Goal: Task Accomplishment & Management: Use online tool/utility

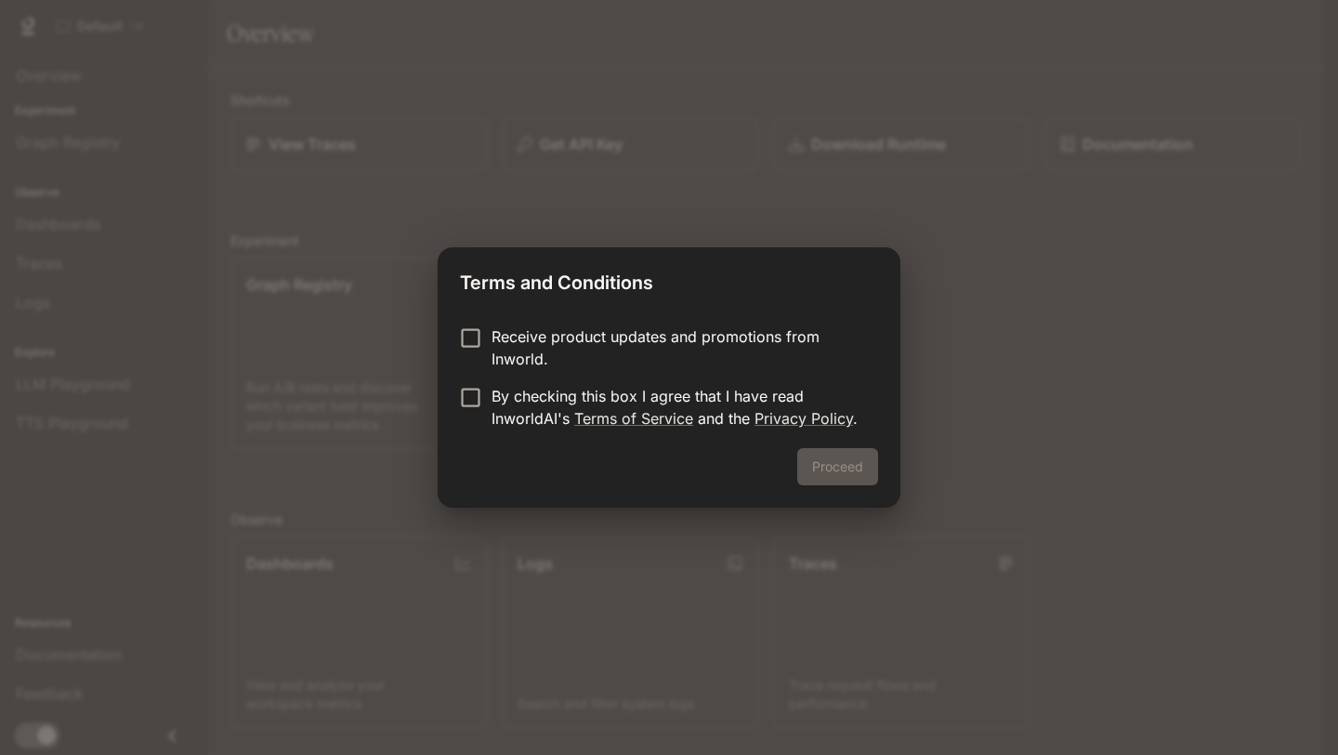
click at [557, 352] on p "Receive product updates and promotions from Inworld." at bounding box center [678, 347] width 372 height 45
click at [837, 480] on button "Proceed" at bounding box center [837, 466] width 81 height 37
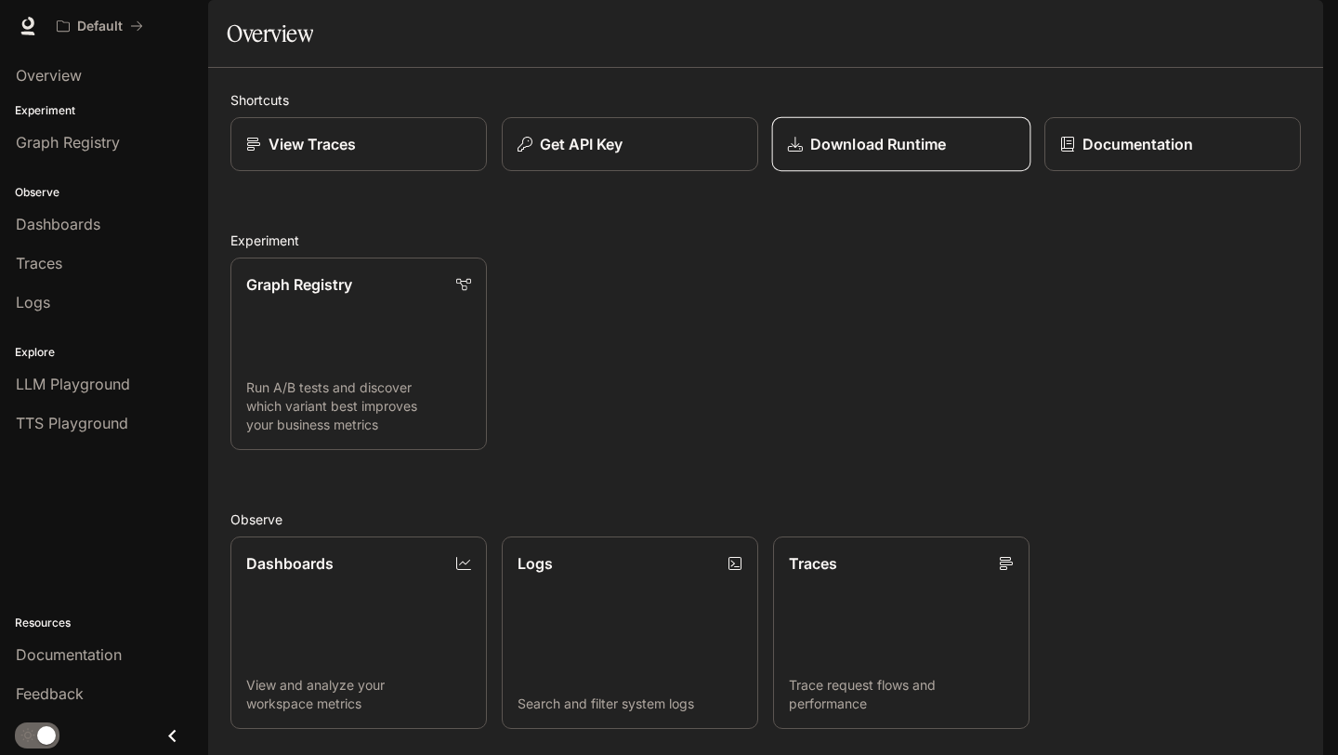
click at [939, 155] on p "Download Runtime" at bounding box center [879, 144] width 136 height 22
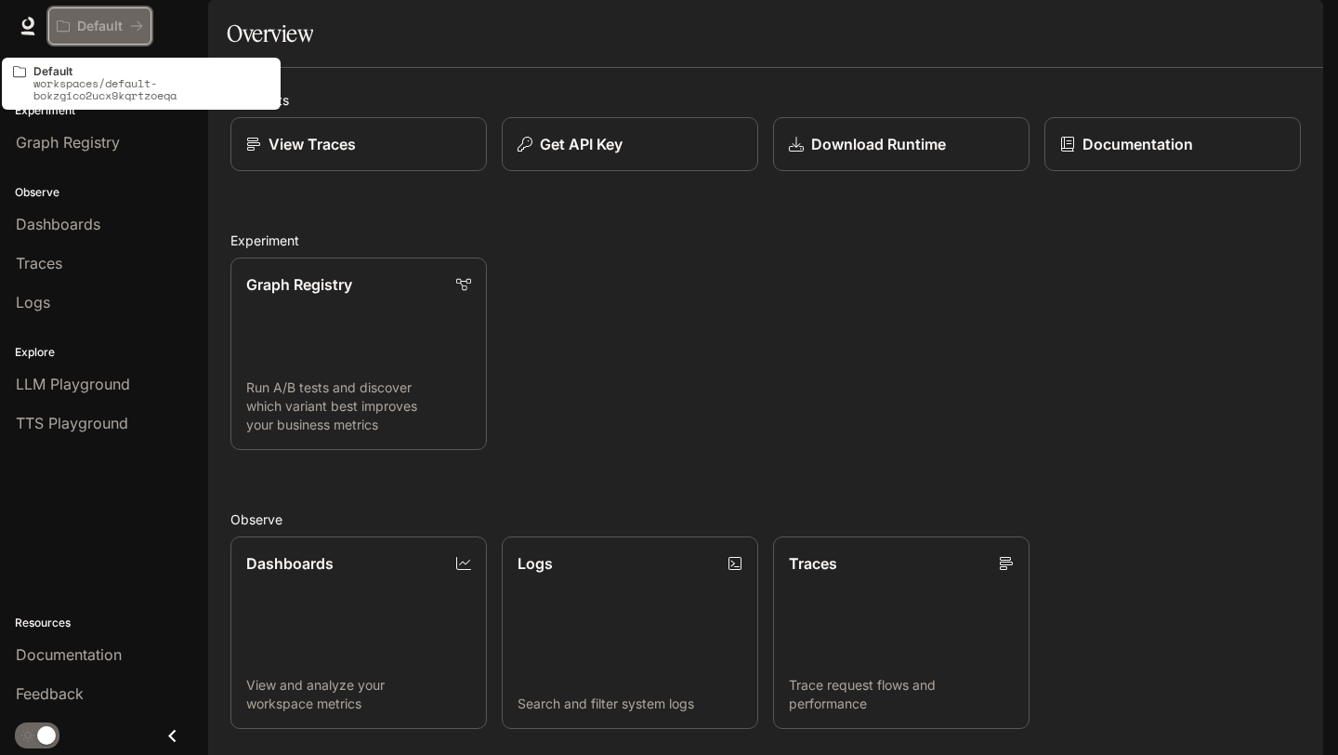
click at [101, 34] on button "Default" at bounding box center [99, 25] width 103 height 37
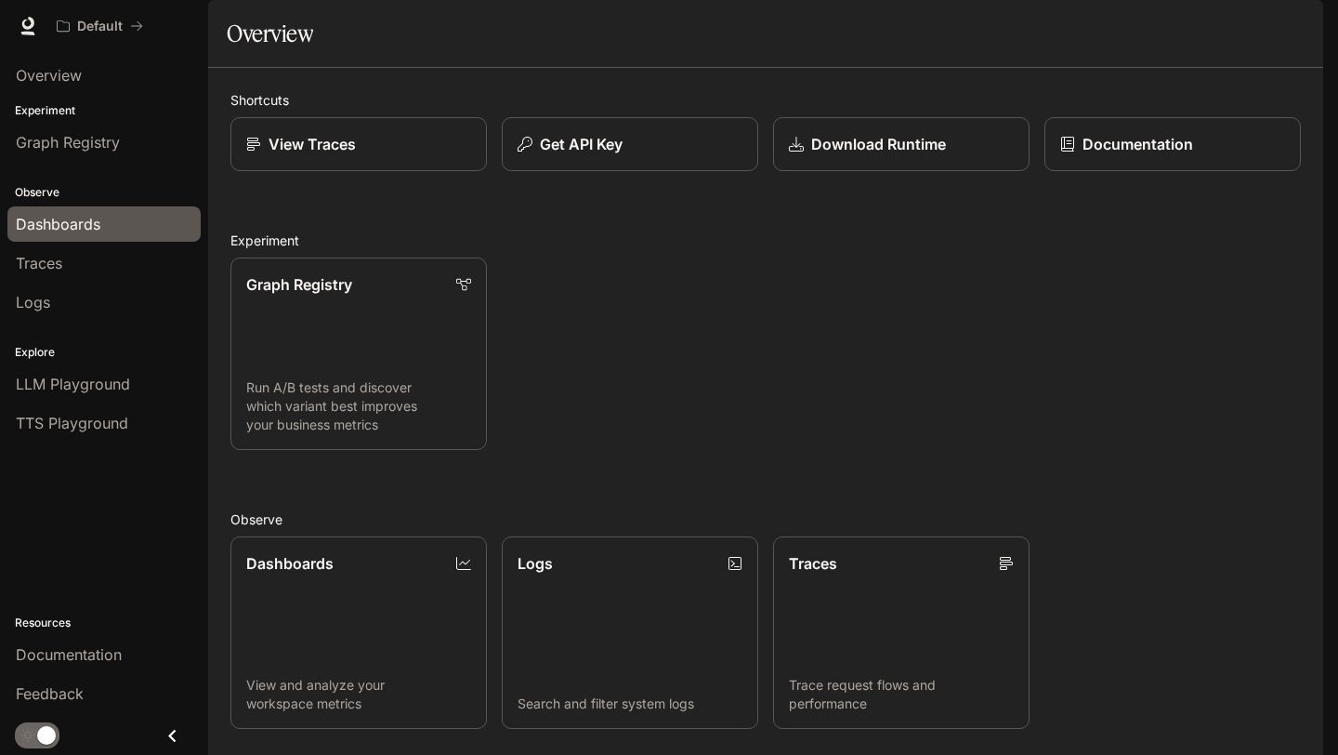
click at [95, 231] on span "Dashboards" at bounding box center [58, 224] width 85 height 22
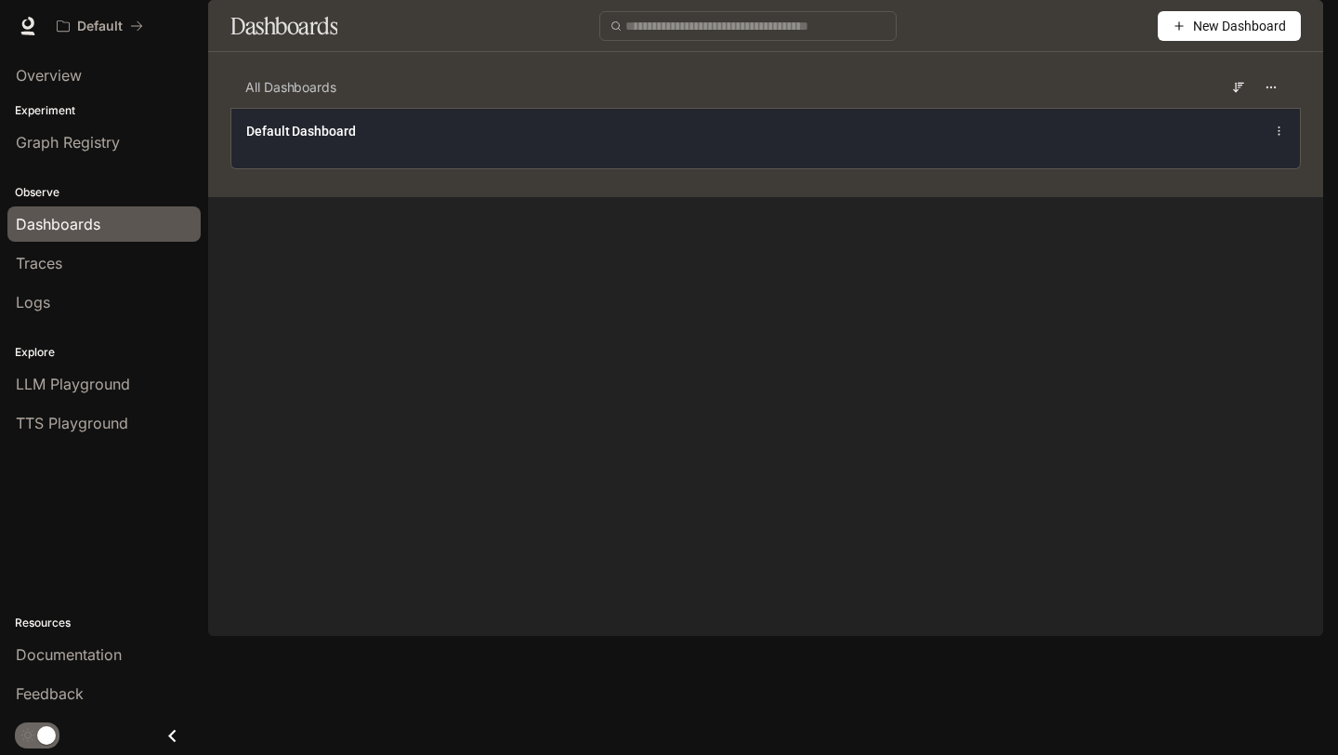
click at [1114, 168] on div "Default Dashboard" at bounding box center [765, 138] width 1069 height 60
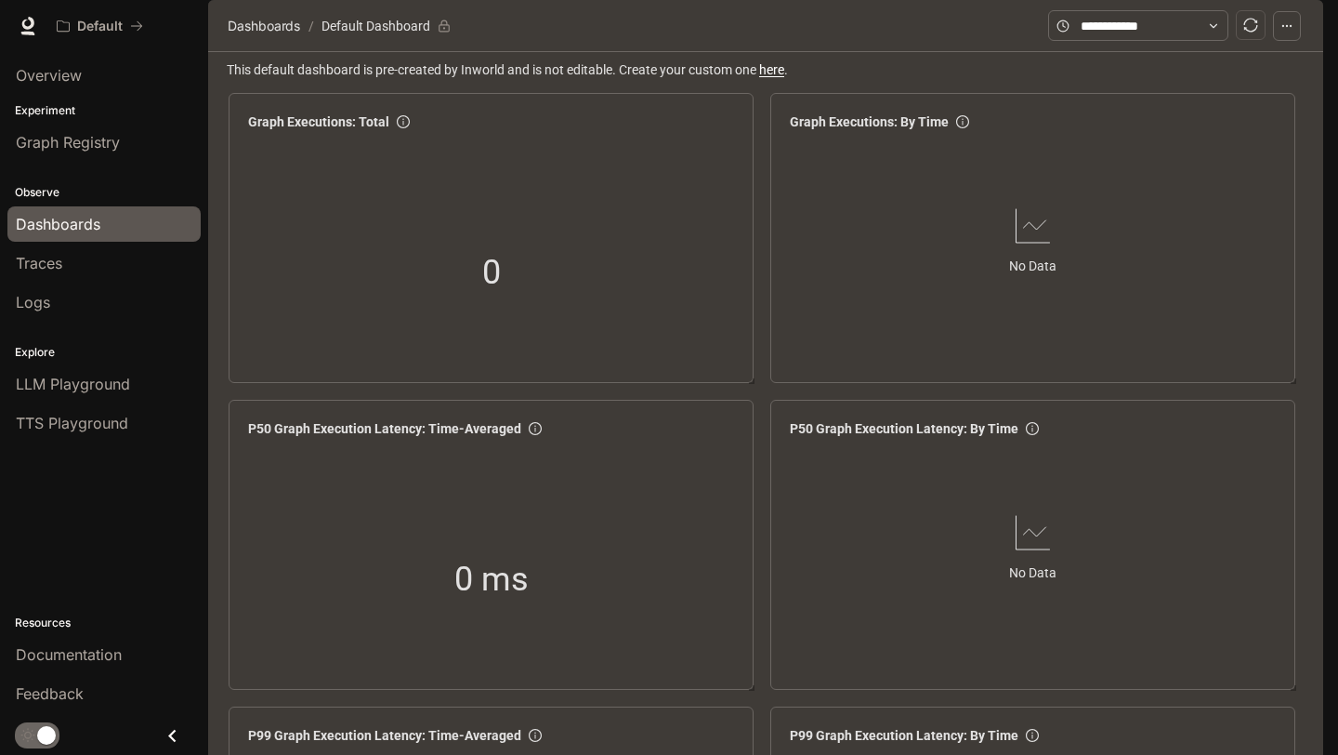
click at [108, 225] on div "Dashboards" at bounding box center [104, 224] width 177 height 22
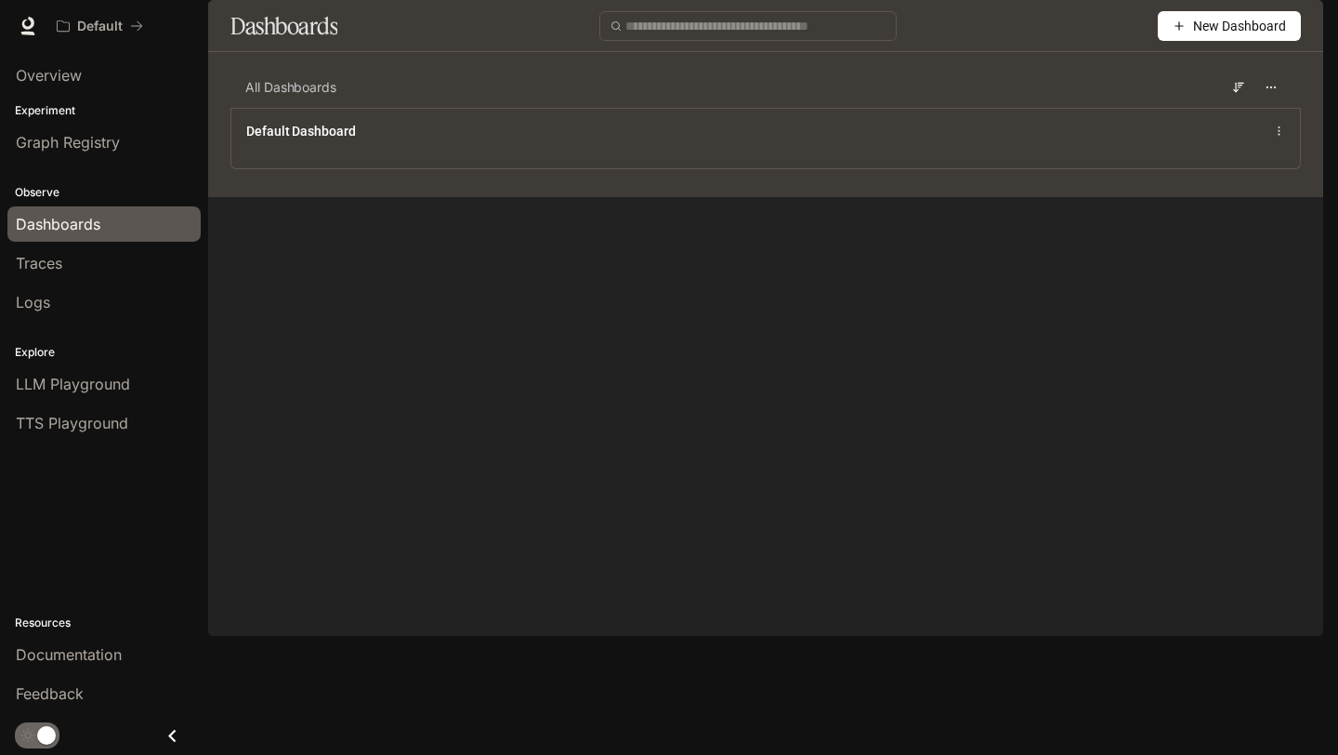
click at [1193, 36] on span "New Dashboard" at bounding box center [1239, 26] width 93 height 20
click at [1202, 120] on div "Create dashboard" at bounding box center [1208, 118] width 154 height 20
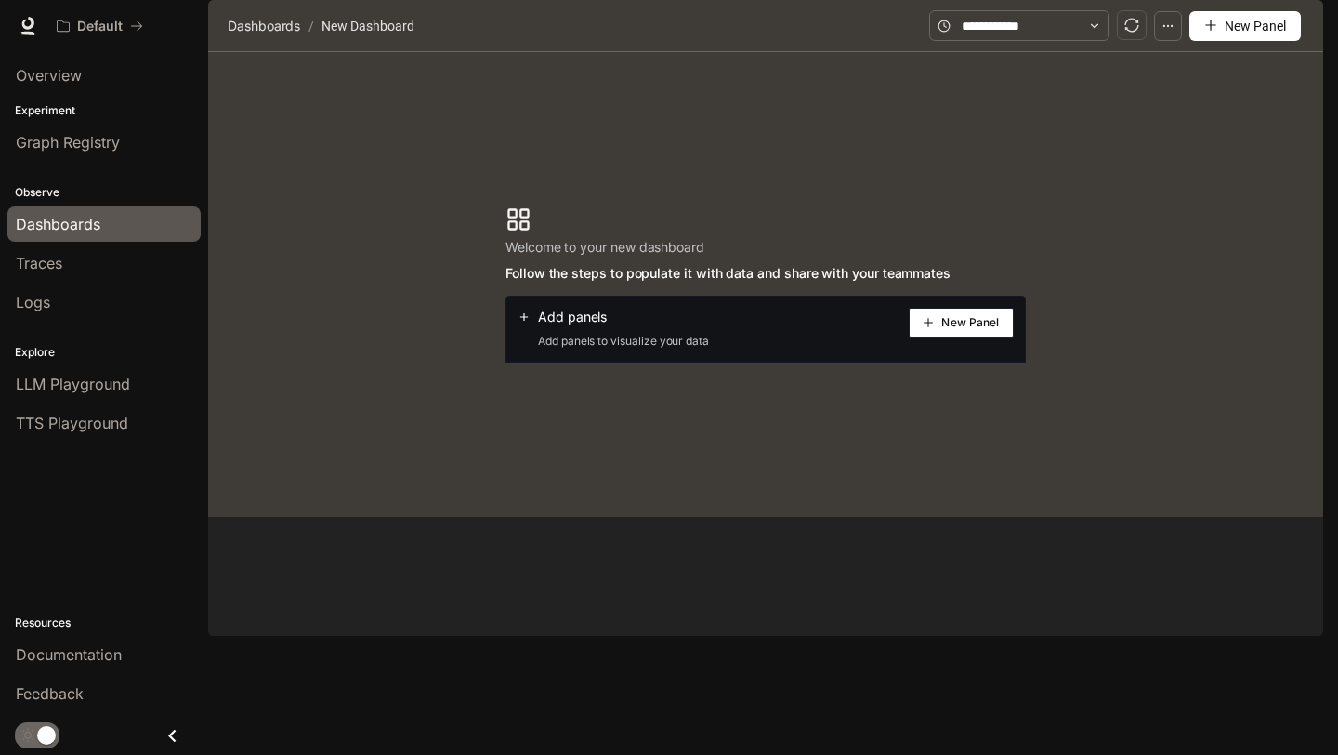
click at [973, 327] on span "New Panel" at bounding box center [971, 322] width 58 height 9
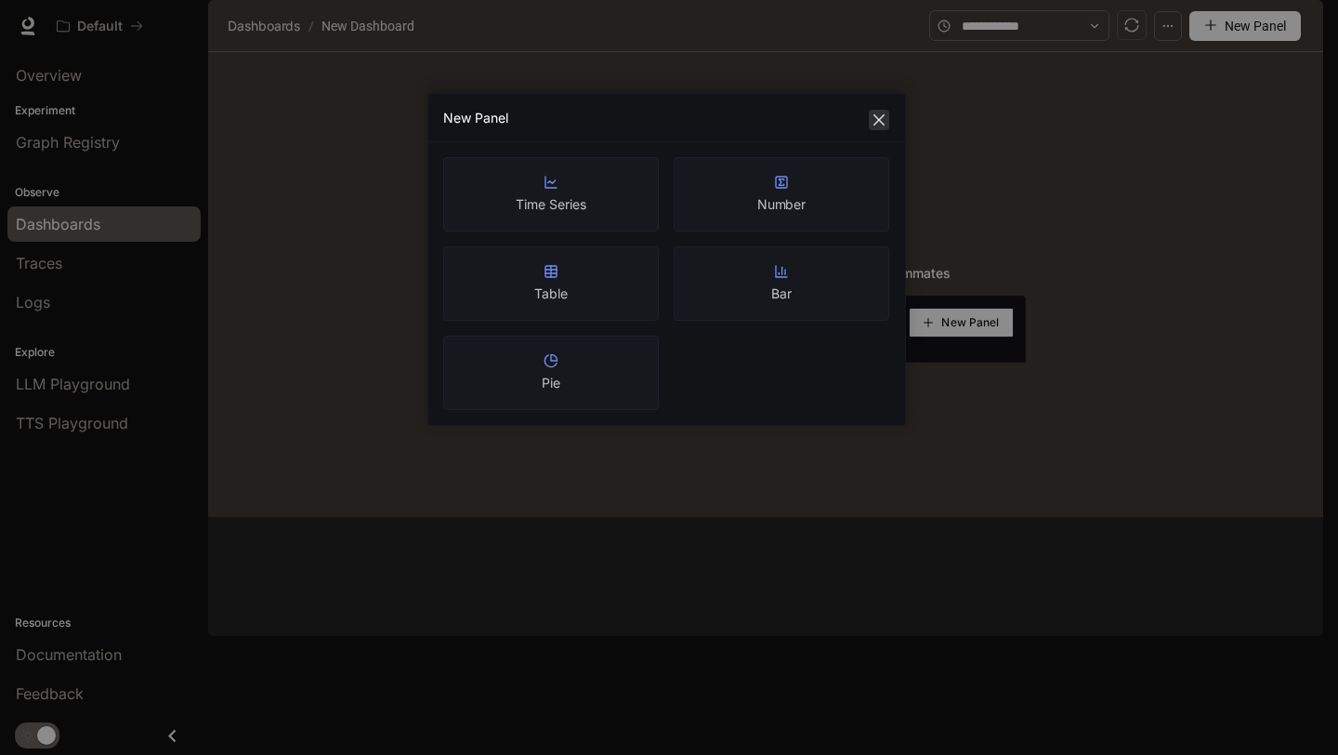
click at [883, 115] on icon "close" at bounding box center [879, 119] width 11 height 11
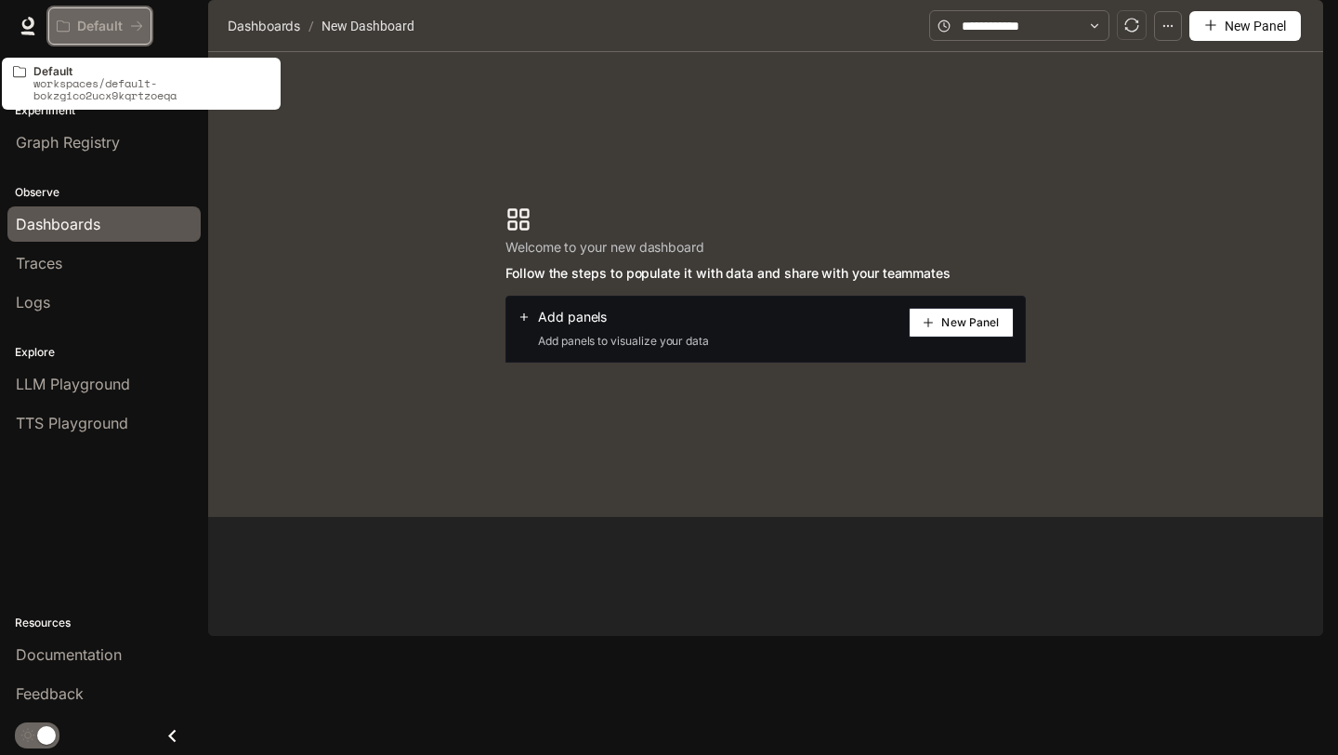
click at [107, 32] on p "Default" at bounding box center [100, 27] width 46 height 16
